Goal: Information Seeking & Learning: Learn about a topic

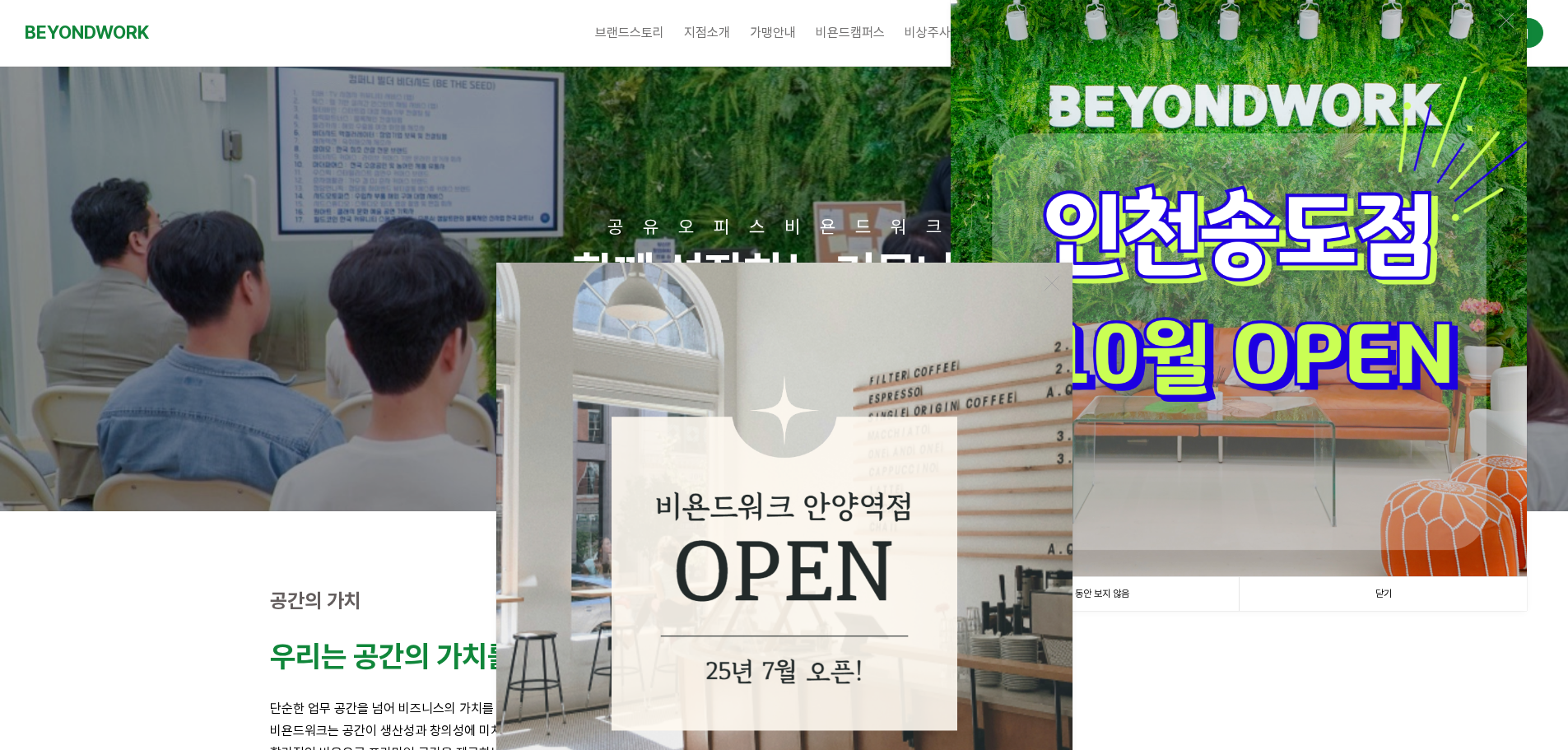
scroll to position [247, 0]
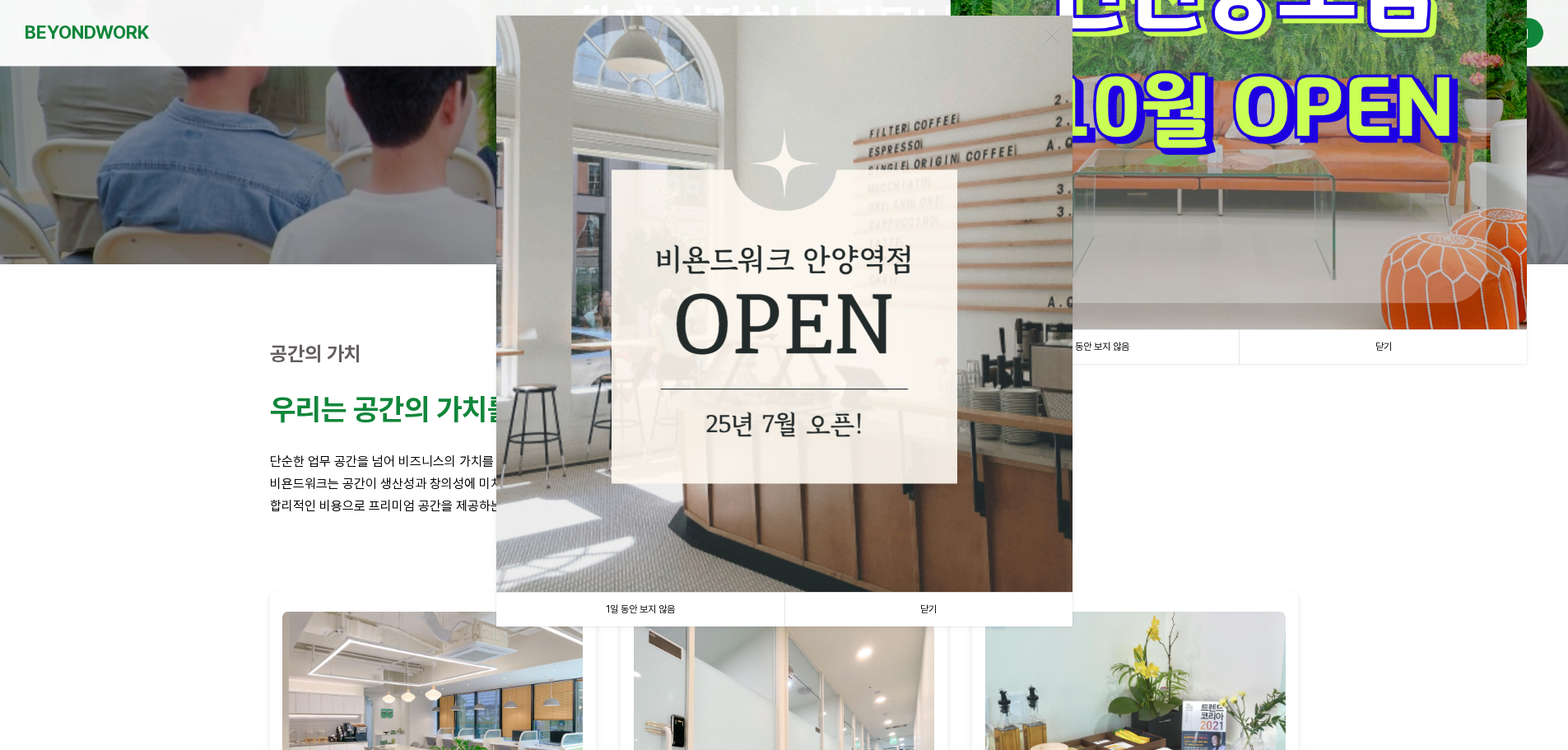
click at [721, 614] on link "1일 동안 보지 않음" at bounding box center [640, 609] width 288 height 34
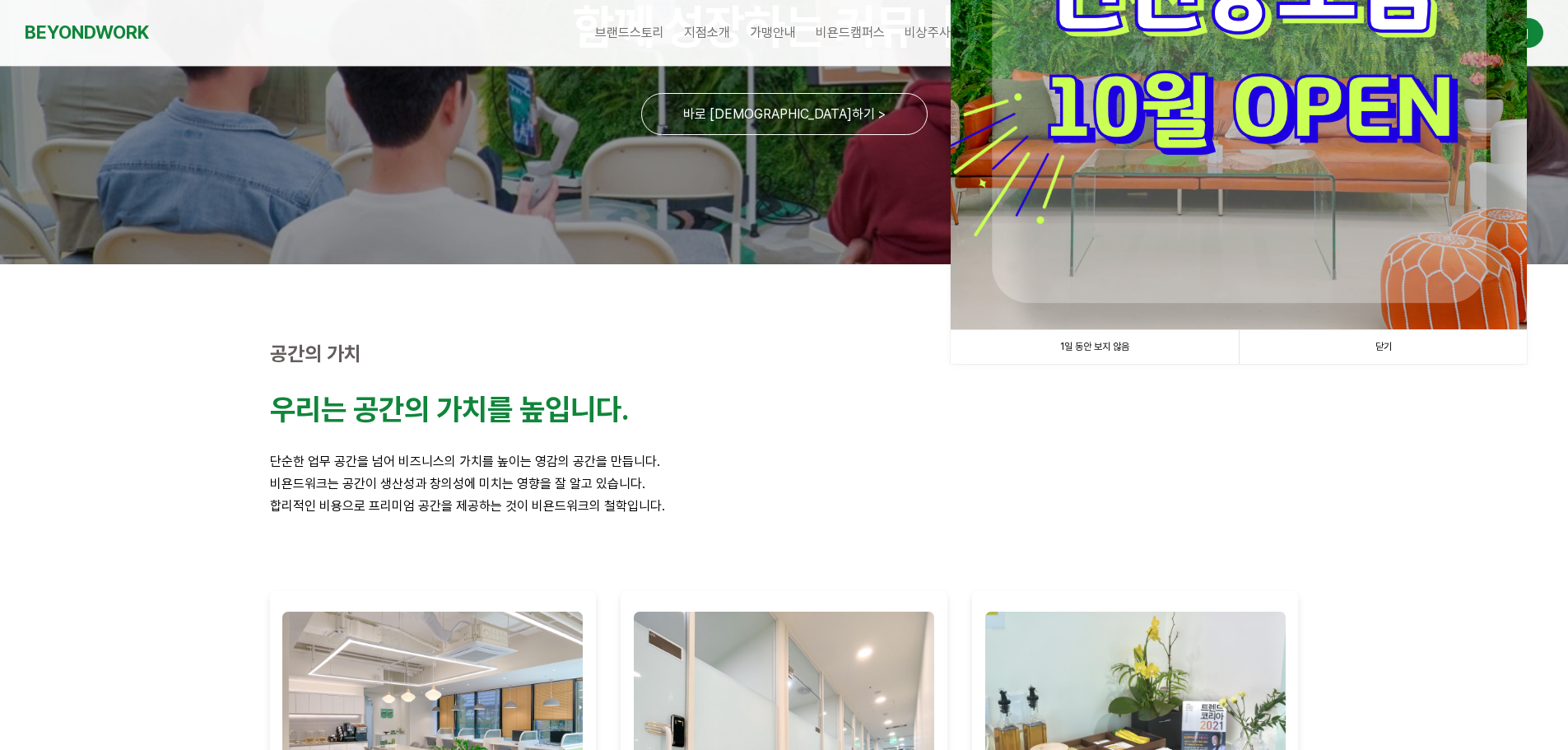
click at [1129, 352] on link "1일 동안 보지 않음" at bounding box center [1094, 346] width 288 height 34
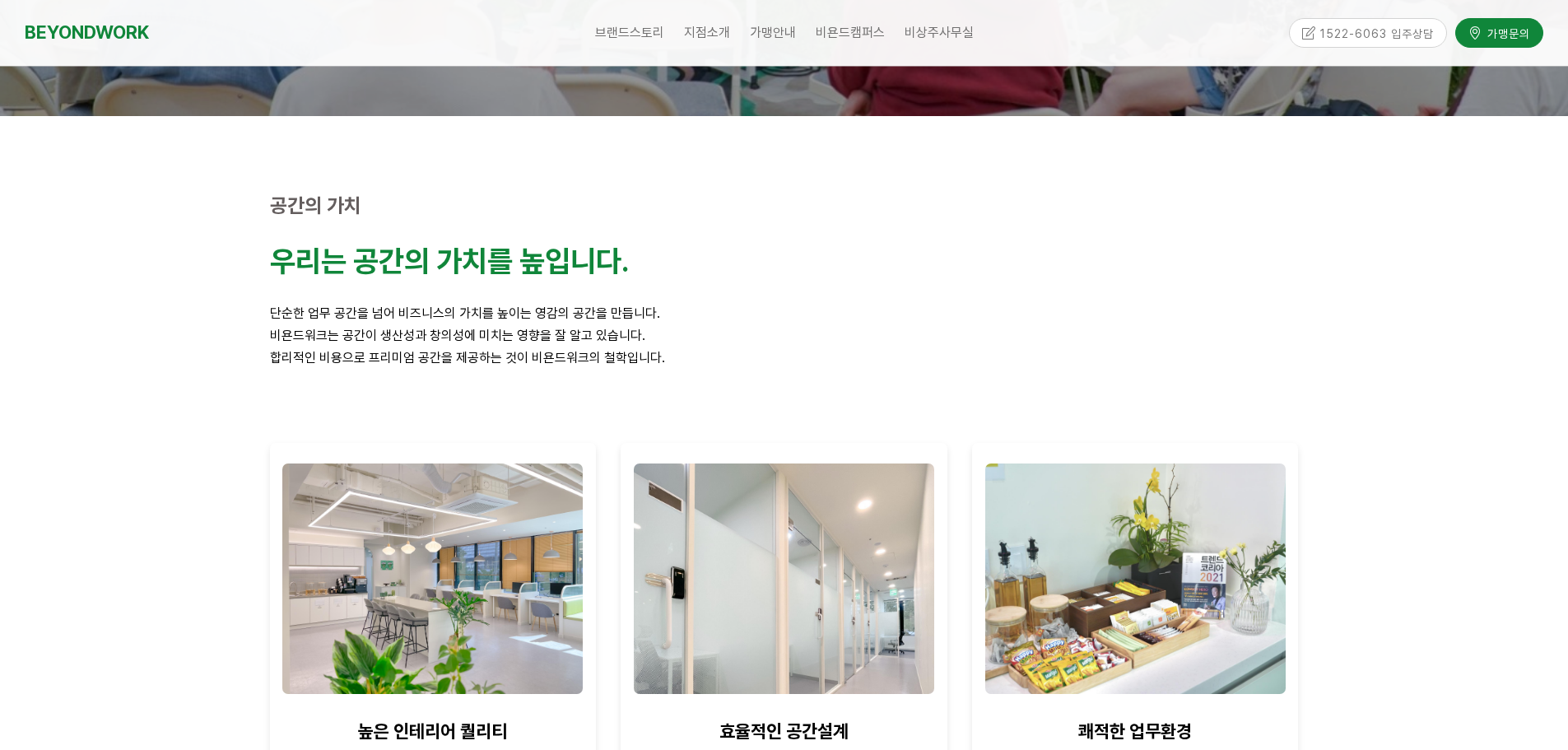
scroll to position [127, 0]
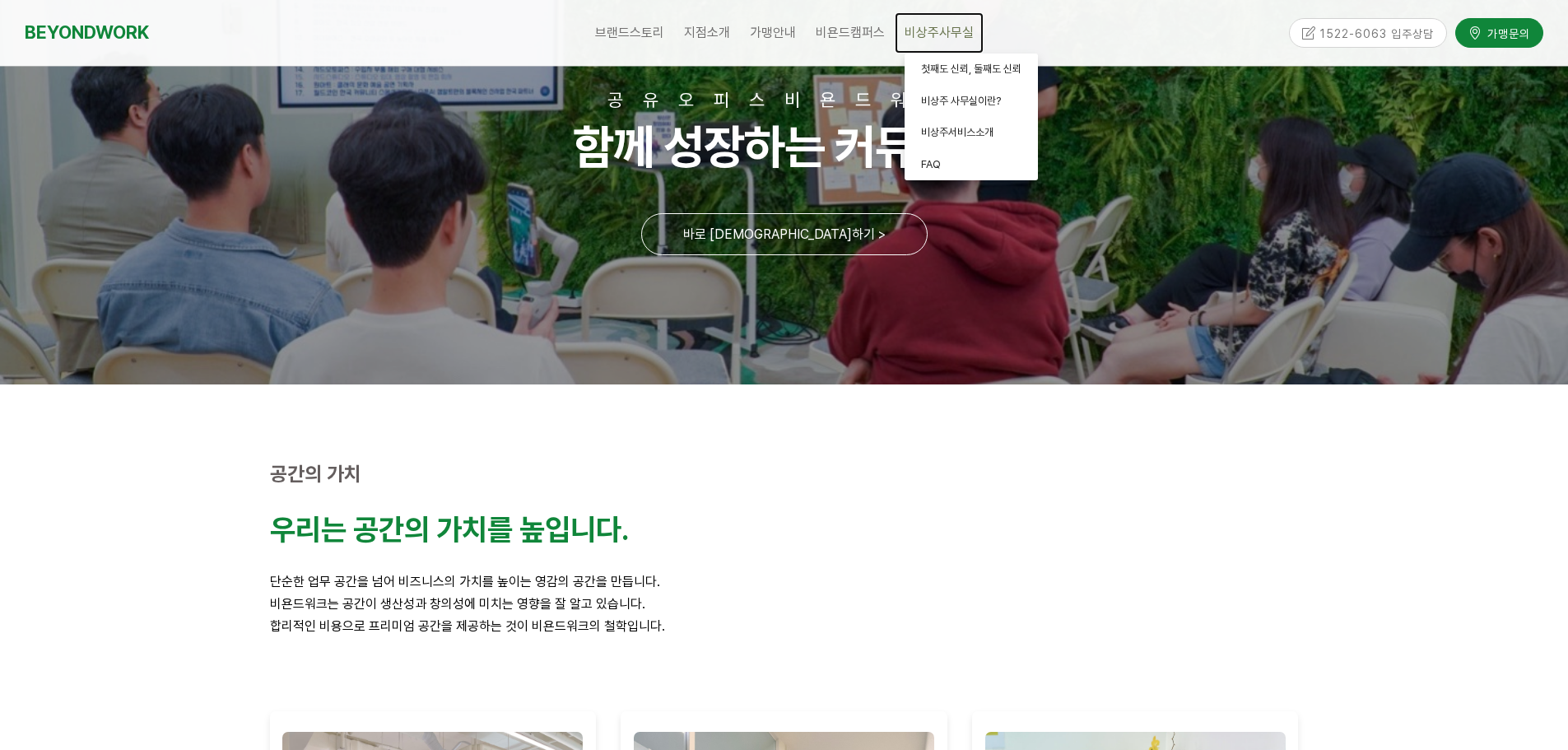
click at [909, 30] on span "비상주사무실" at bounding box center [938, 32] width 69 height 16
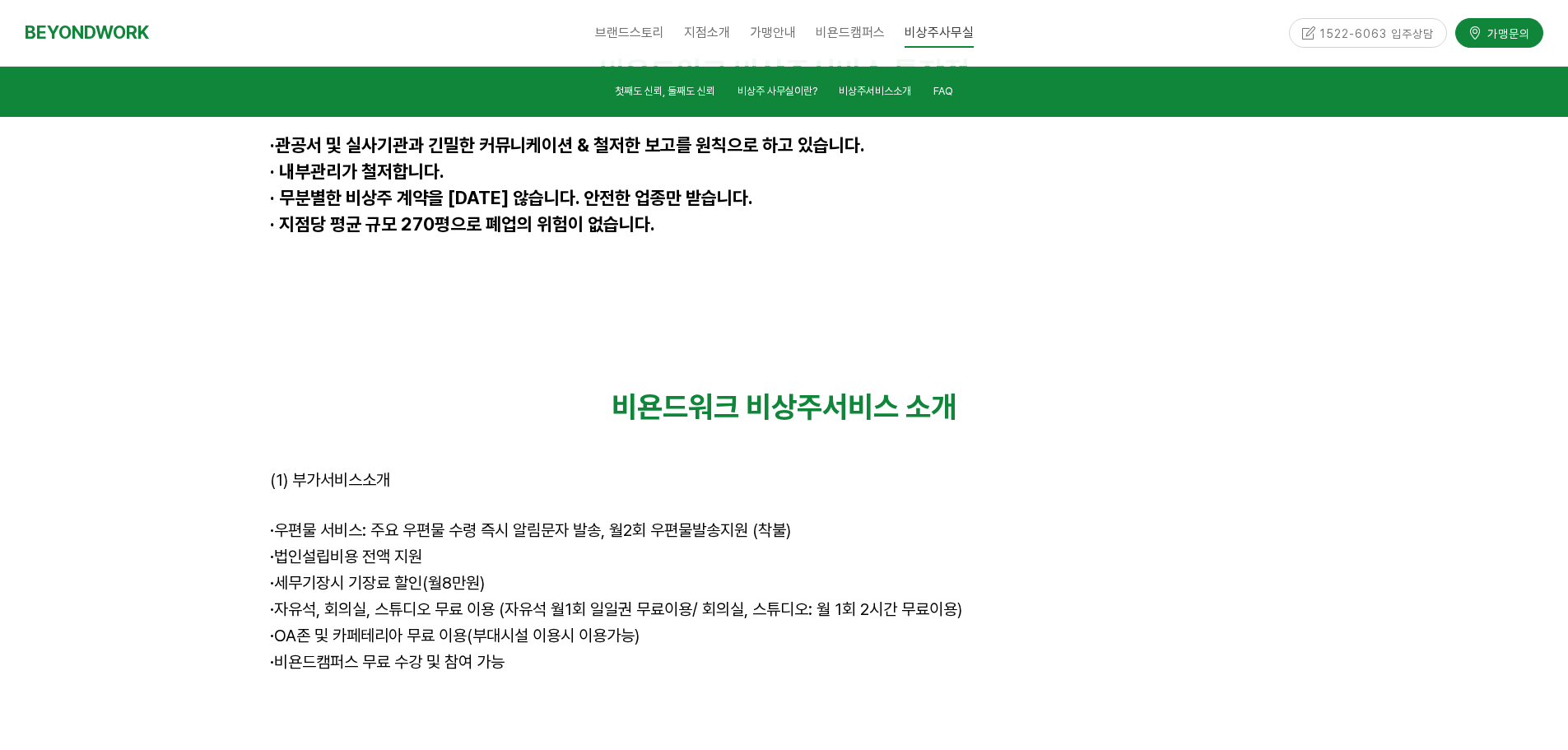
scroll to position [4495, 0]
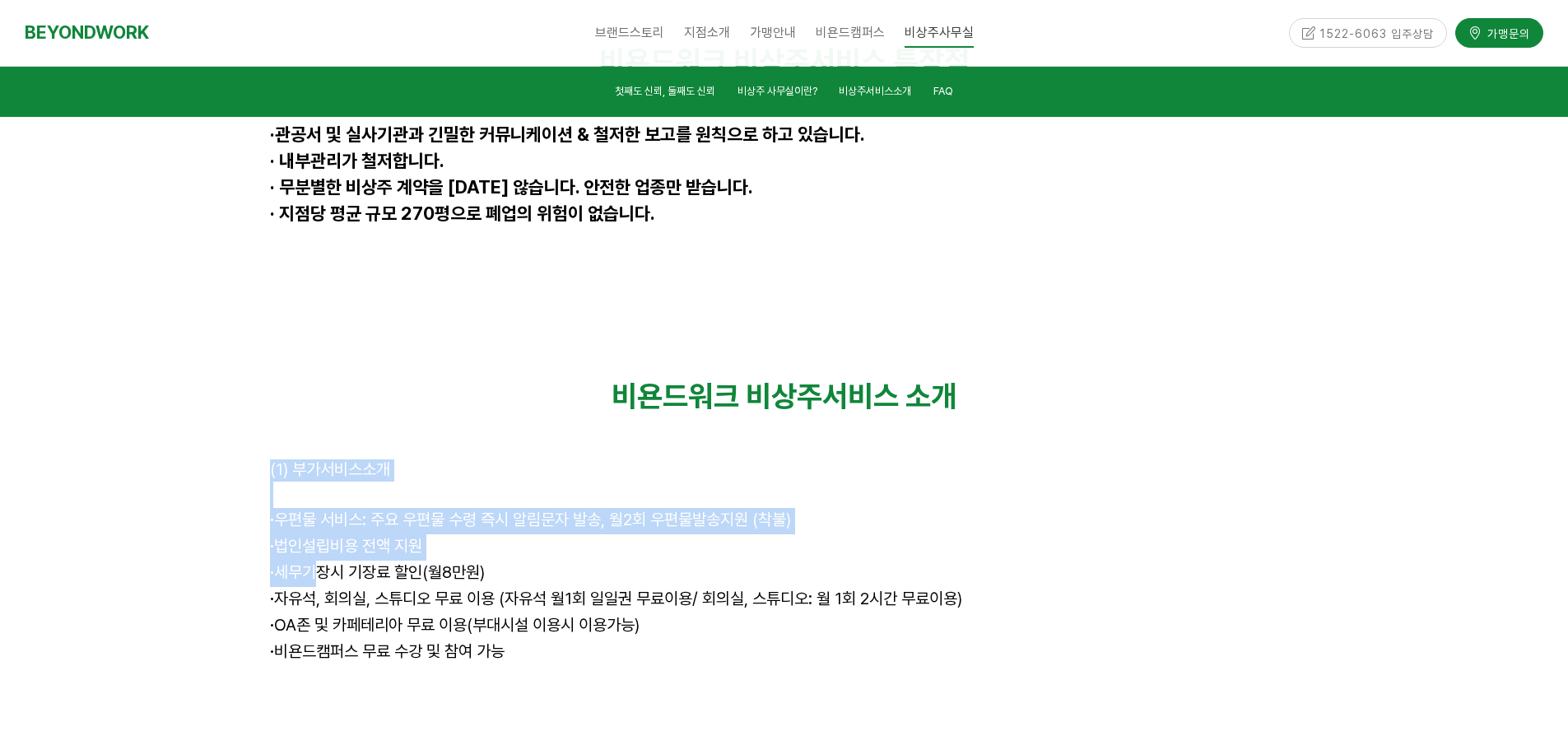
drag, startPoint x: 262, startPoint y: 295, endPoint x: 313, endPoint y: 389, distance: 106.9
click at [313, 389] on div "비욘드워크 비상주서비스 소개 (1) 부가서비스소개 · 우편물 서비스: 주요 우편물 수령 즉시 알림문자 발송, 월2회 우편물발송지원 (착불) ·…" at bounding box center [784, 561] width 1054 height 391
click at [313, 562] on span "· 세무기장시 기장료 할인(월8만원)" at bounding box center [377, 572] width 215 height 20
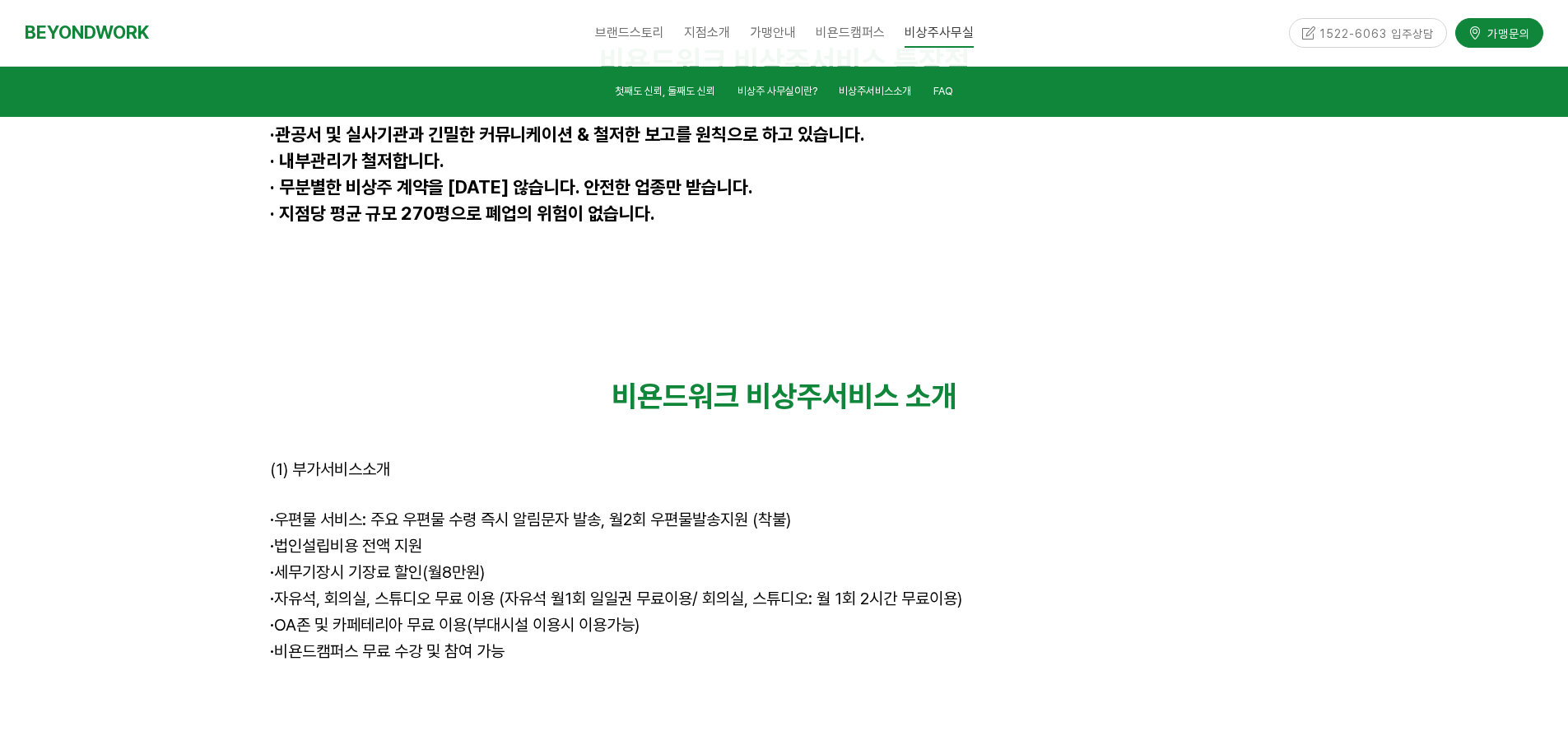
scroll to position [4577, 0]
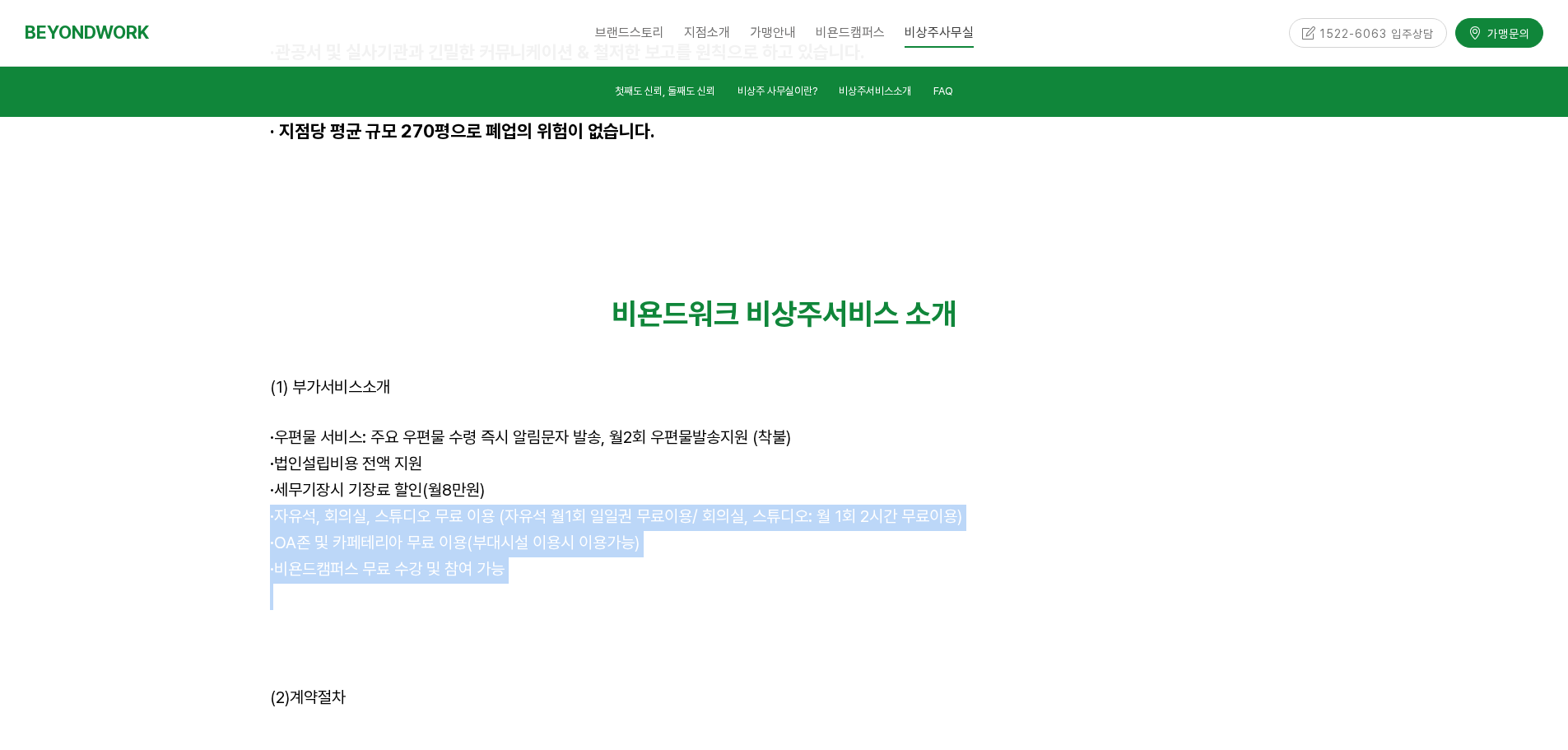
drag, startPoint x: 265, startPoint y: 338, endPoint x: 263, endPoint y: 403, distance: 65.0
click at [263, 403] on div "비욘드워크 비상주서비스 소개 (1) 부가서비스소개 · 우편물 서비스: 주요 우편물 수령 즉시 알림문자 발송, 월2회 우편물발송지원 (착불) ·…" at bounding box center [784, 479] width 1054 height 391
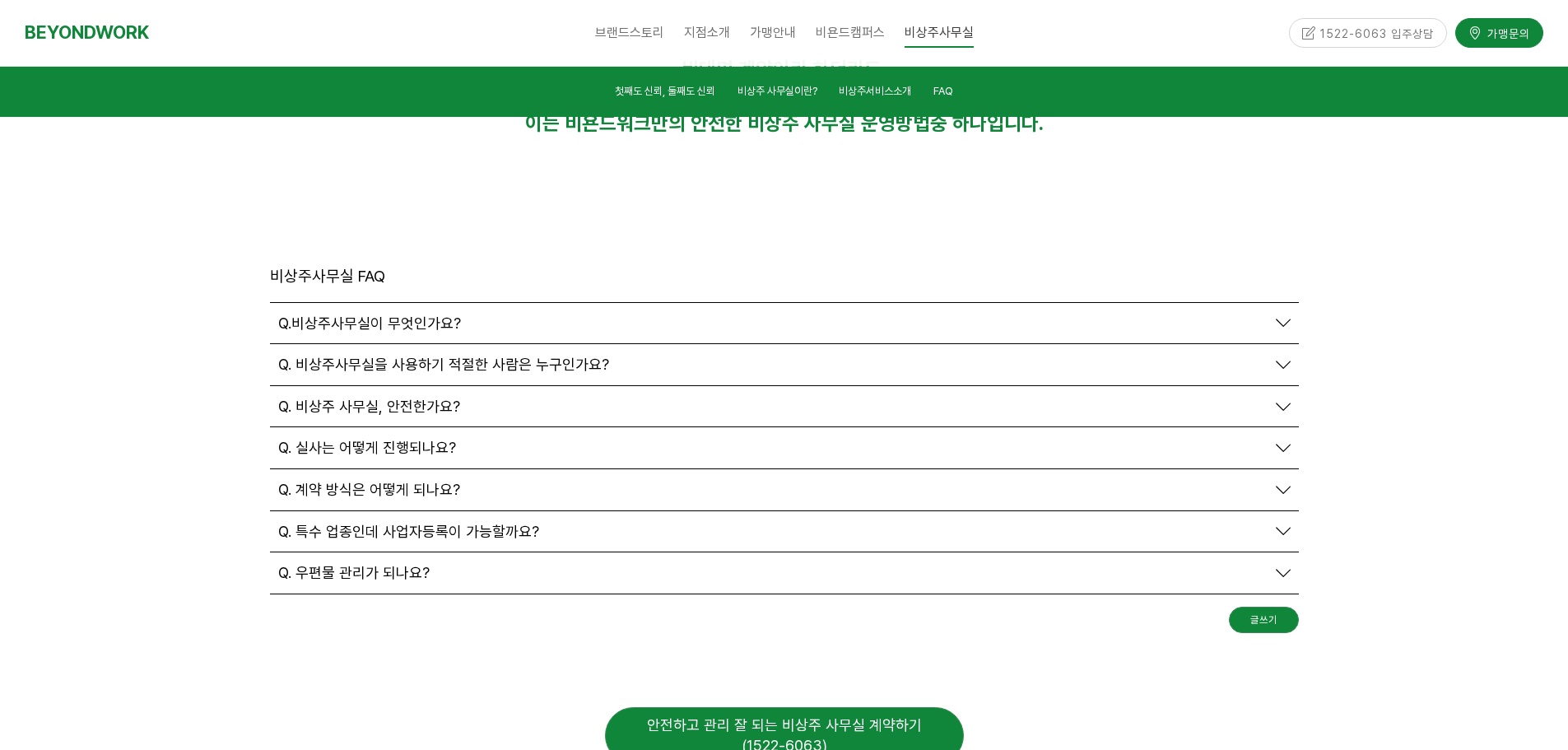
scroll to position [5811, 0]
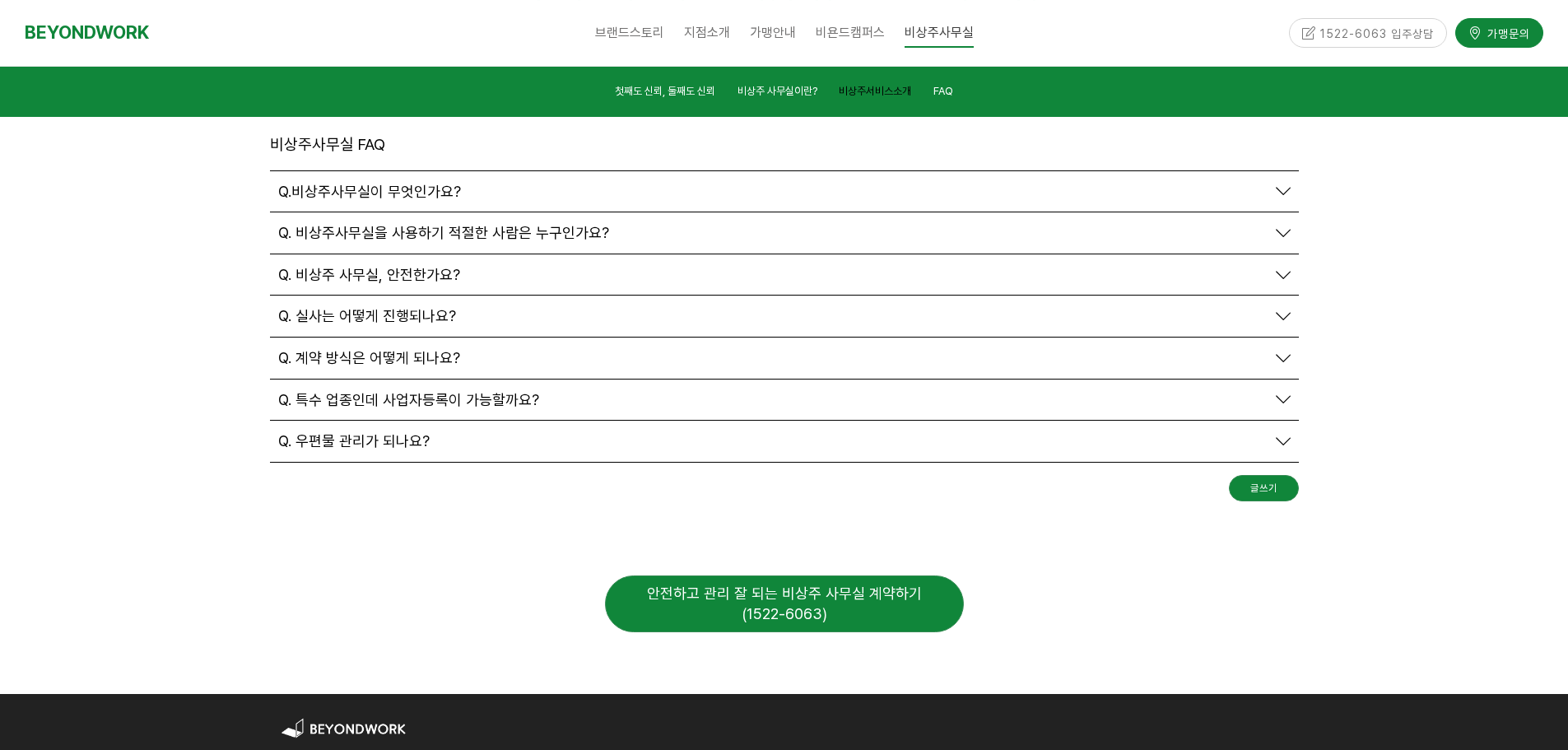
click at [853, 96] on span "비상주서비스소개" at bounding box center [874, 90] width 72 height 12
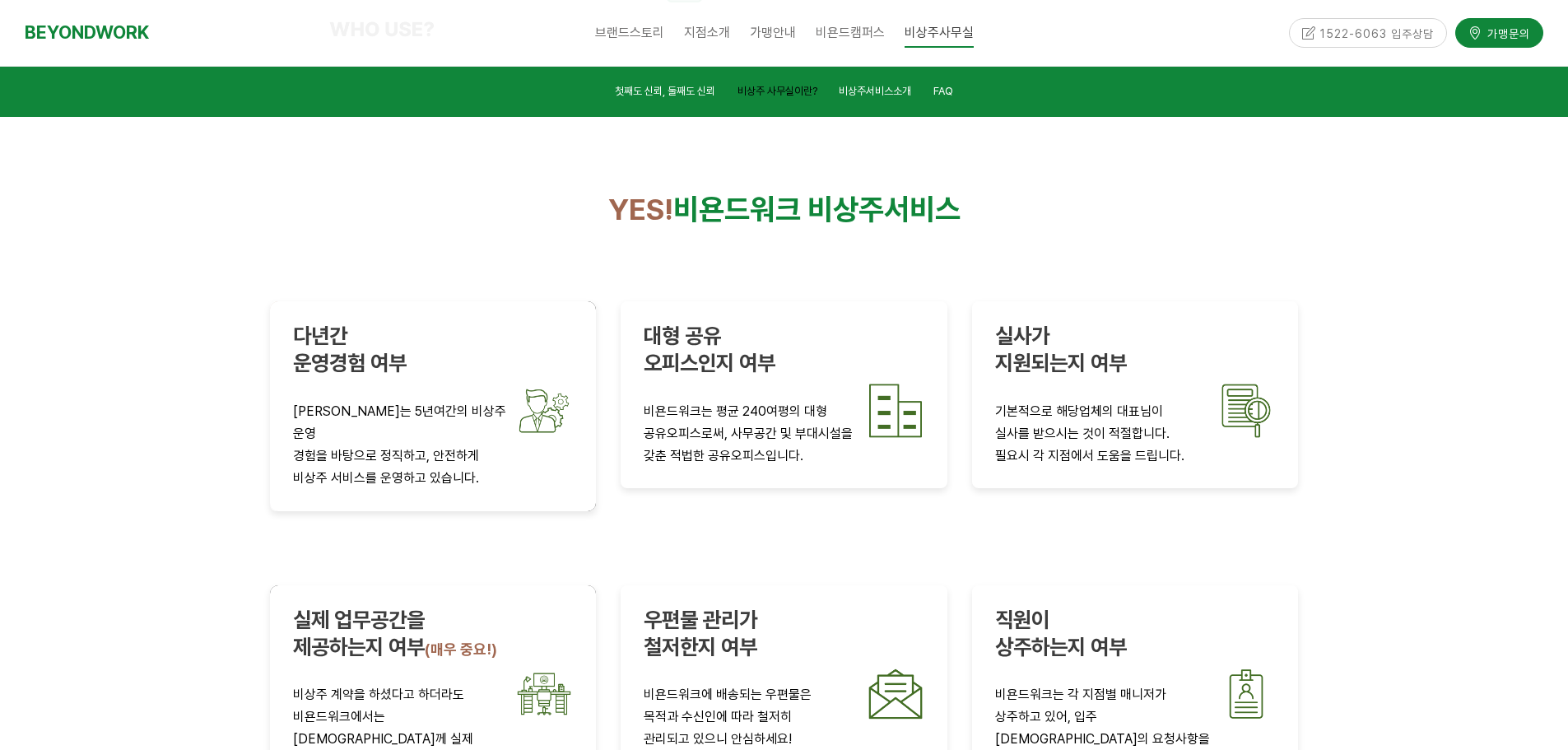
click at [793, 104] on link "비상주 사무실이란?" at bounding box center [777, 94] width 80 height 23
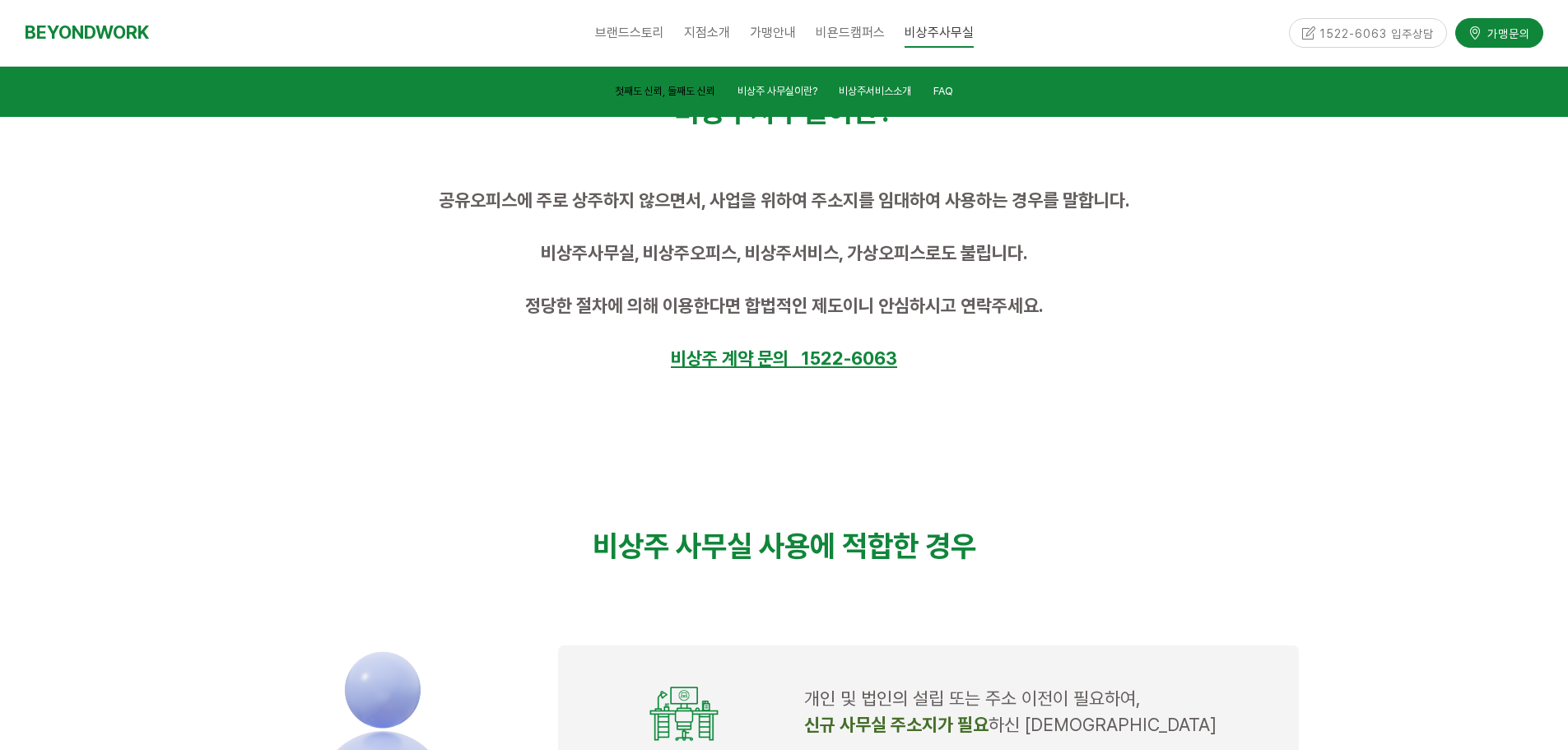
click at [678, 92] on span "첫째도 신뢰, 둘째도 신뢰" at bounding box center [664, 90] width 100 height 12
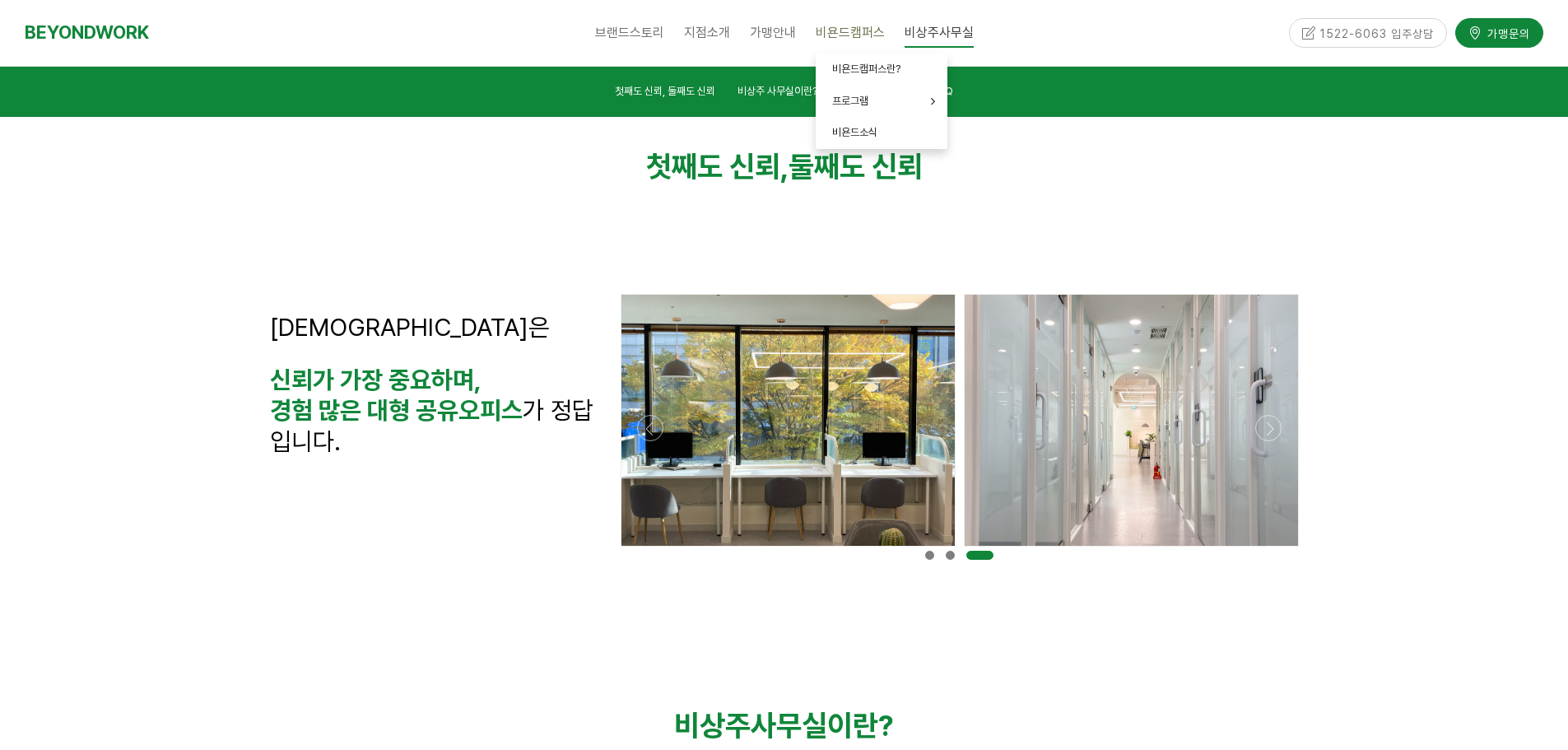
scroll to position [365, 0]
